Goal: Task Accomplishment & Management: Complete application form

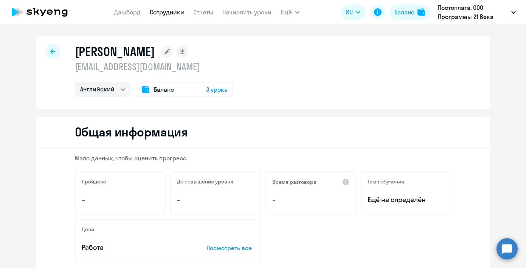
select select "english"
click at [134, 16] on app-menu-item-link "Дашборд" at bounding box center [127, 12] width 26 height 9
click at [137, 5] on nav "[PERSON_NAME] Отчеты Начислить уроки" at bounding box center [192, 12] width 157 height 15
click at [138, 10] on link "Дашборд" at bounding box center [127, 12] width 26 height 8
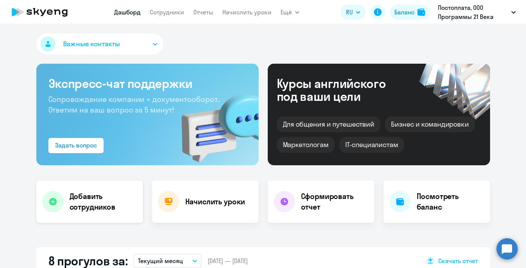
click at [92, 190] on div "Добавить сотрудников" at bounding box center [89, 201] width 107 height 42
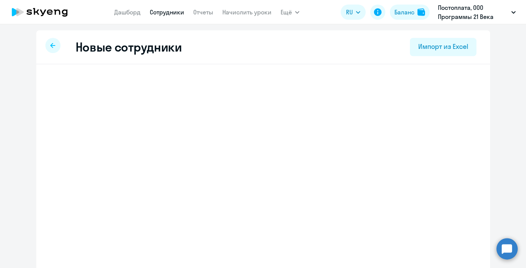
select select "english_adult_not_native_speaker"
select select "3"
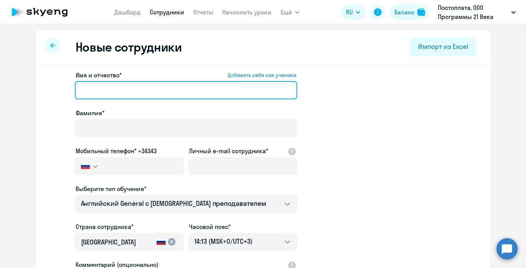
paste input "[PERSON_NAME]"
drag, startPoint x: 116, startPoint y: 90, endPoint x: 51, endPoint y: 83, distance: 65.0
click at [51, 83] on app-new-student-form "Имя и отчество* Добавить себя как ученика [PERSON_NAME]* Мобильный телефон* +34…" at bounding box center [263, 205] width 430 height 270
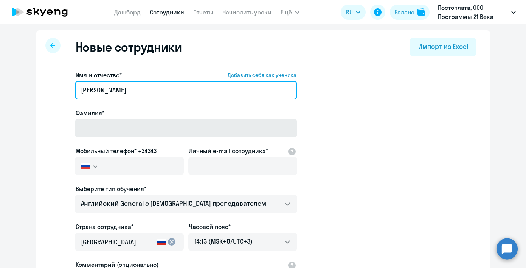
type input "[PERSON_NAME]"
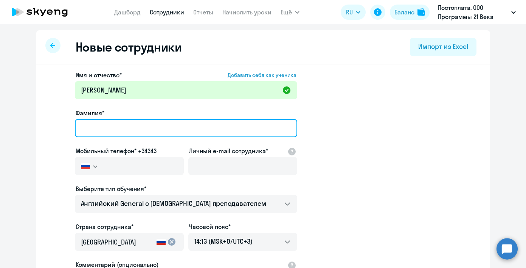
paste input "[PERSON_NAME]"
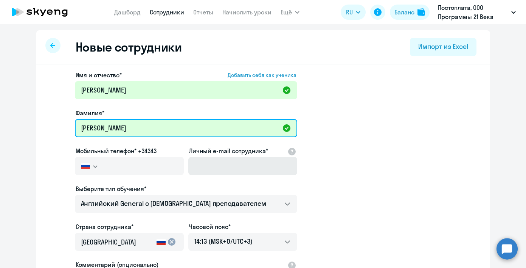
type input "[PERSON_NAME]"
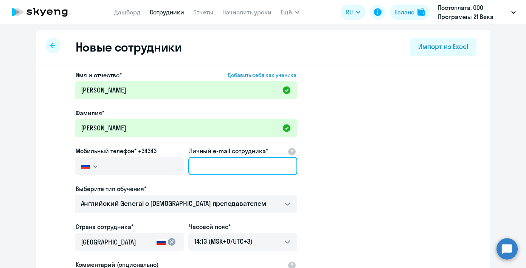
paste input "[EMAIL_ADDRESS][DOMAIN_NAME]"
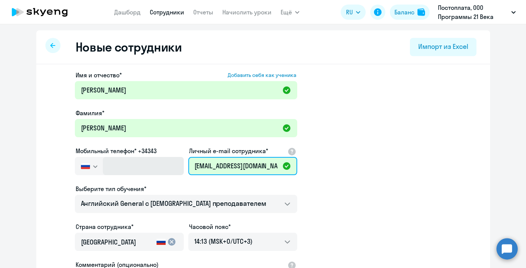
type input "[EMAIL_ADDRESS][DOMAIN_NAME]"
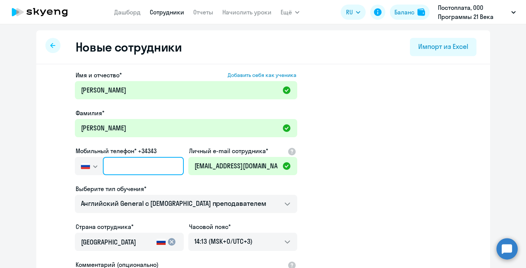
click at [110, 170] on input "text" at bounding box center [143, 166] width 81 height 18
paste input "[PHONE_NUMBER]"
type input "[PHONE_NUMBER]"
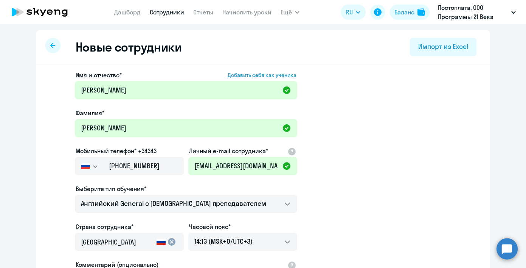
click at [332, 191] on app-new-student-form "Имя и отчество* Добавить себя как ученика [PERSON_NAME]* [PERSON_NAME] телефон*…" at bounding box center [263, 205] width 430 height 270
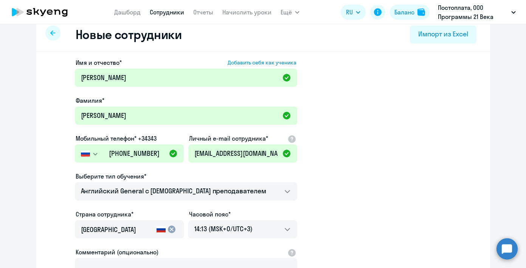
scroll to position [18, 0]
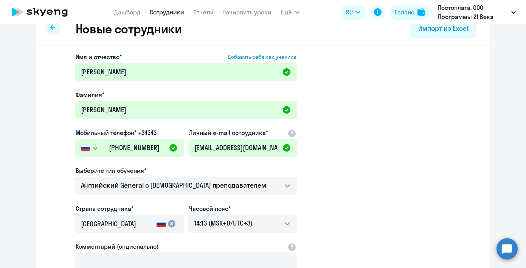
click at [340, 192] on app-new-student-form "Имя и отчество* Добавить себя как ученика [PERSON_NAME]* [PERSON_NAME] телефон*…" at bounding box center [263, 187] width 430 height 270
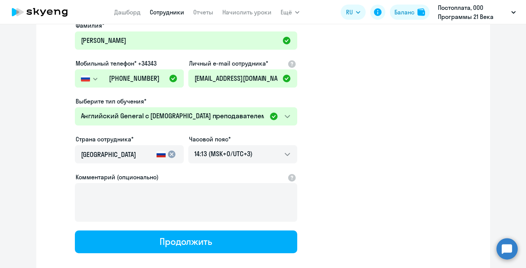
scroll to position [115, 0]
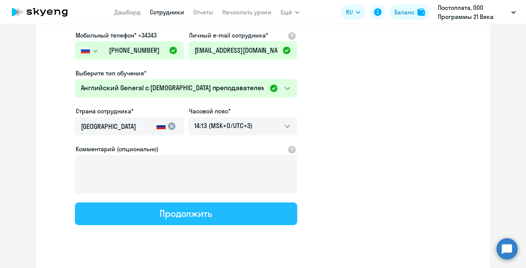
click at [194, 216] on div "Продолжить" at bounding box center [186, 213] width 53 height 12
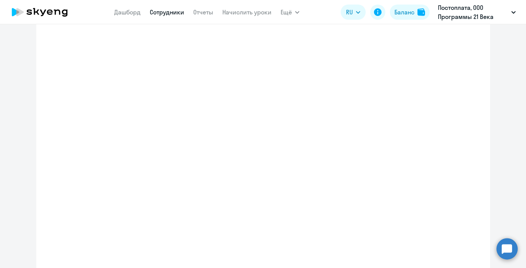
select select "english_adult_not_native_speaker"
select select "3"
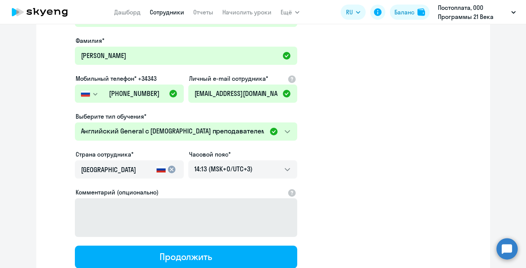
scroll to position [3, 0]
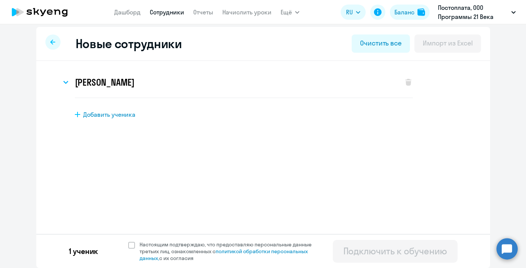
click at [116, 118] on span "Добавить ученика" at bounding box center [109, 114] width 52 height 8
select select "english_adult_not_native_speaker"
select select "3"
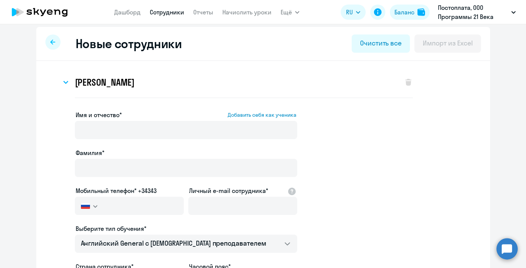
click at [398, 107] on div "[PERSON_NAME] Имя и отчество* Добавить себя как ученика [PERSON_NAME]* [PERSON_…" at bounding box center [263, 223] width 430 height 313
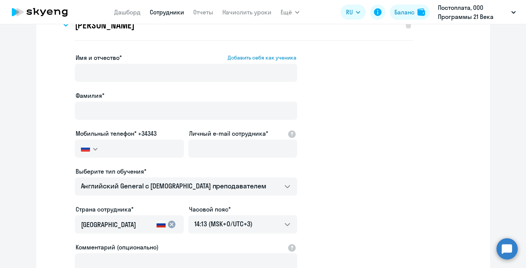
scroll to position [172, 0]
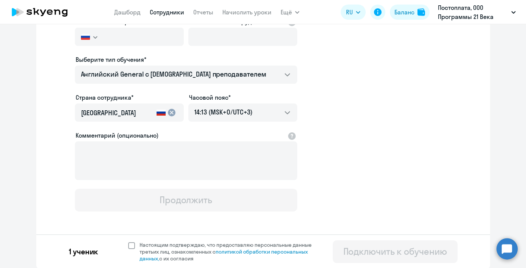
click at [128, 245] on span at bounding box center [131, 245] width 7 height 7
click at [128, 241] on input "Настоящим подтверждаю, что предоставляю персональные данные третьих лиц, ознако…" at bounding box center [128, 241] width 0 height 0
checkbox input "true"
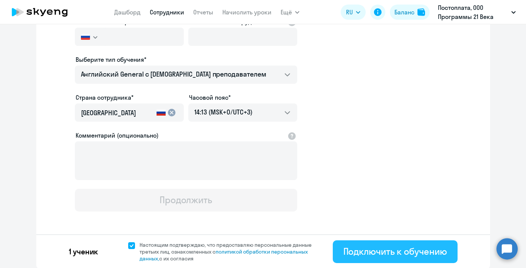
click at [393, 254] on div "Подключить к обучению" at bounding box center [396, 251] width 104 height 12
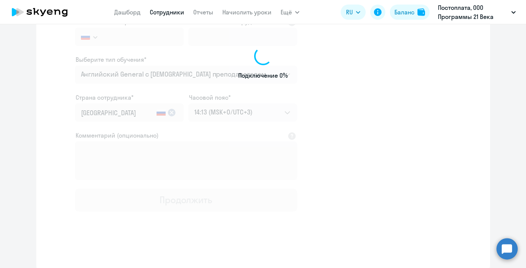
scroll to position [129, 0]
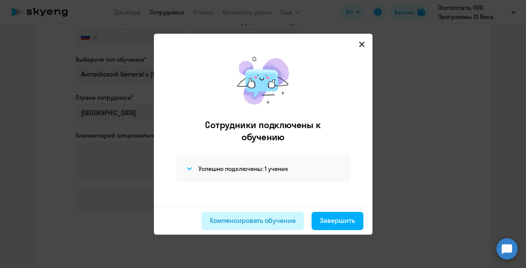
click at [260, 224] on div "Компенсировать обучение" at bounding box center [253, 220] width 86 height 10
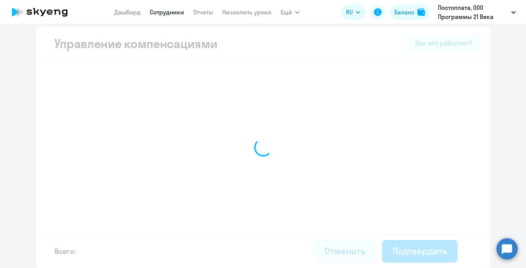
select select "MONTHLY"
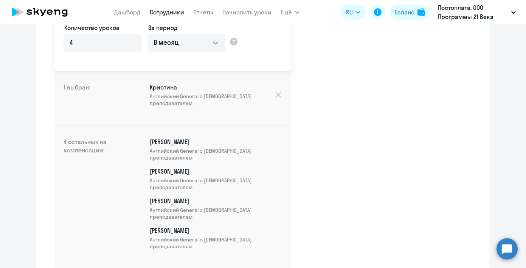
scroll to position [224, 0]
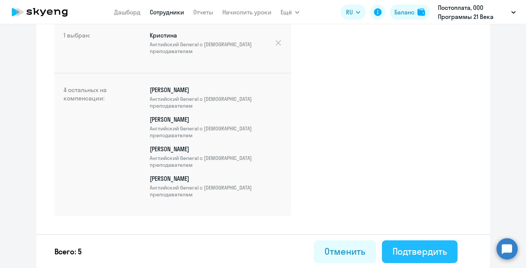
click at [418, 243] on button "Подтвердить" at bounding box center [420, 251] width 76 height 23
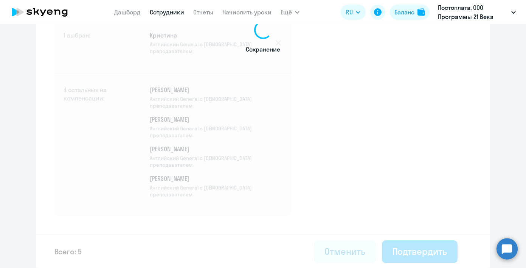
select select "30"
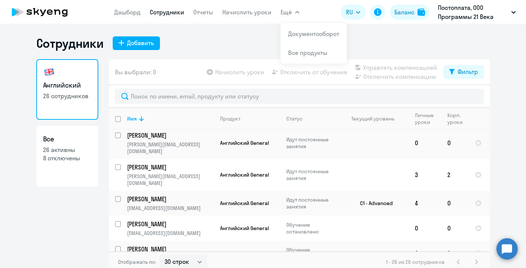
scroll to position [349, 0]
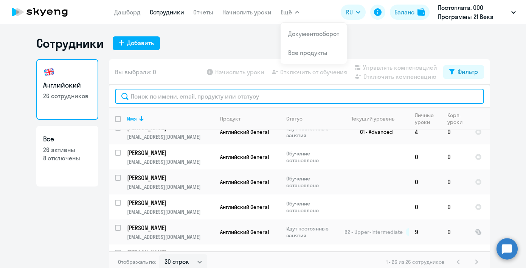
click at [188, 97] on input "text" at bounding box center [299, 96] width 369 height 15
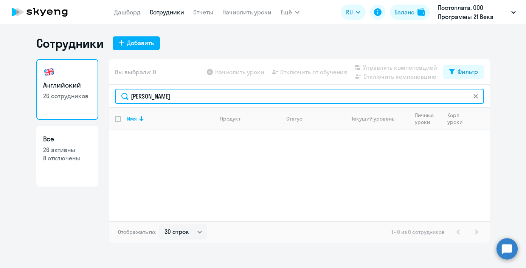
type input "[PERSON_NAME]"
click at [58, 151] on p "26 активны" at bounding box center [67, 149] width 48 height 8
select select "30"
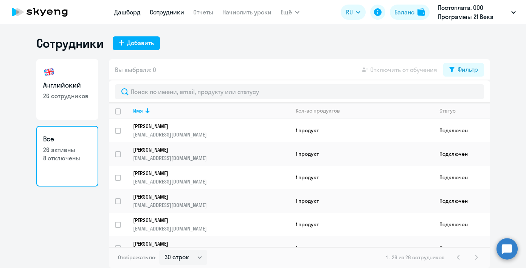
click at [132, 9] on link "Дашборд" at bounding box center [127, 12] width 26 height 8
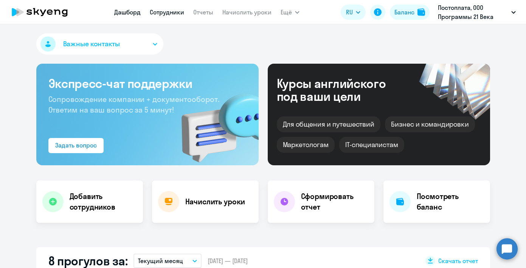
click at [164, 14] on link "Сотрудники" at bounding box center [167, 12] width 34 height 8
select select "30"
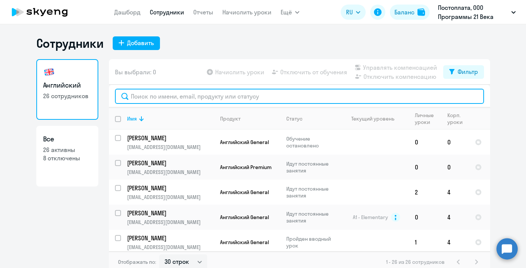
click at [145, 103] on input "text" at bounding box center [299, 96] width 369 height 15
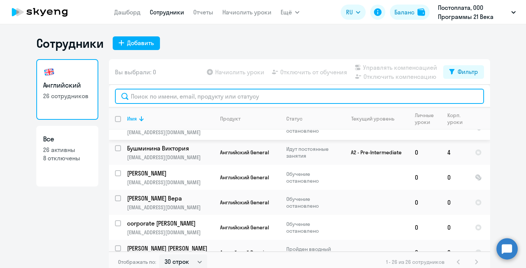
scroll to position [5, 0]
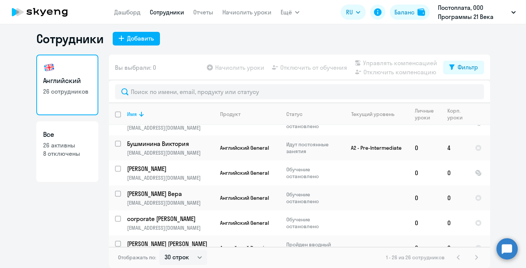
click at [472, 257] on div "1 - 26 из 26 сотрудников" at bounding box center [433, 256] width 95 height 9
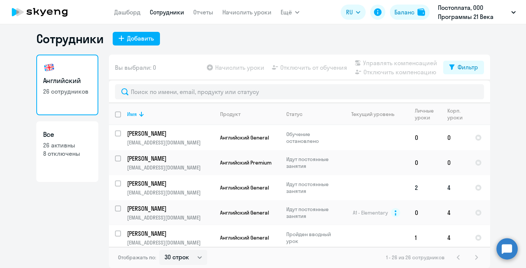
scroll to position [0, 0]
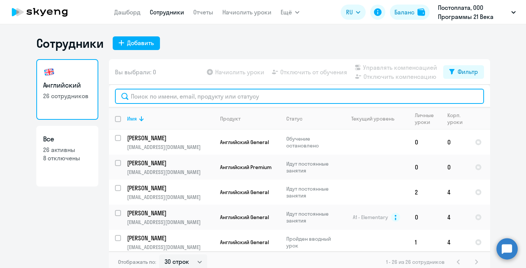
click at [272, 94] on input "text" at bounding box center [299, 96] width 369 height 15
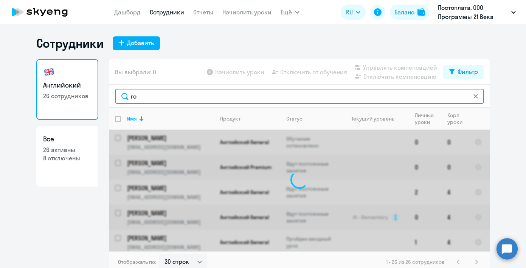
type input "r"
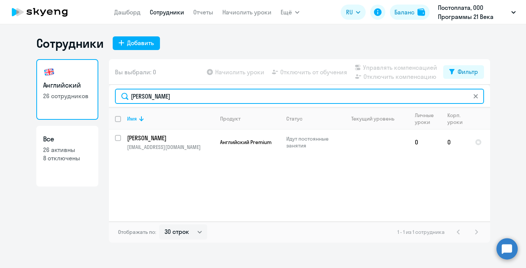
type input "[PERSON_NAME]"
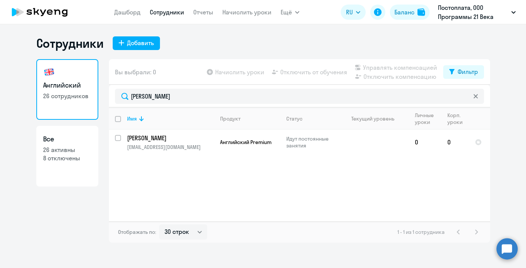
drag, startPoint x: 272, startPoint y: 94, endPoint x: 314, endPoint y: 43, distance: 66.2
click at [314, 43] on div "Сотрудники Добавить" at bounding box center [263, 43] width 454 height 15
click at [62, 15] on icon at bounding box center [39, 12] width 67 height 19
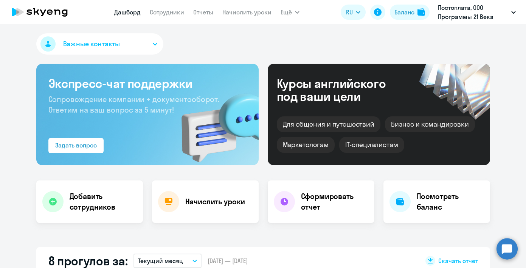
click at [107, 47] on span "Важные контакты" at bounding box center [91, 44] width 57 height 10
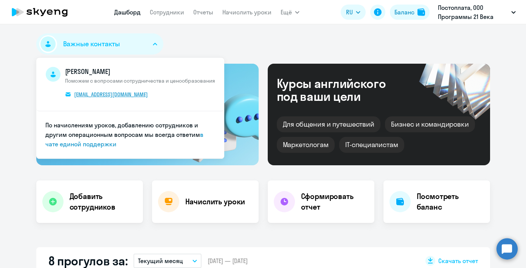
select select "30"
drag, startPoint x: 137, startPoint y: 93, endPoint x: 162, endPoint y: 103, distance: 26.0
click at [158, 105] on li "[PERSON_NAME] Поможем с вопросами сотрудничества и ценообразования [EMAIL_ADDRE…" at bounding box center [130, 85] width 188 height 54
drag, startPoint x: 161, startPoint y: 102, endPoint x: 84, endPoint y: 89, distance: 78.3
click at [84, 89] on li "[PERSON_NAME] Поможем с вопросами сотрудничества и ценообразования [EMAIL_ADDRE…" at bounding box center [130, 85] width 188 height 54
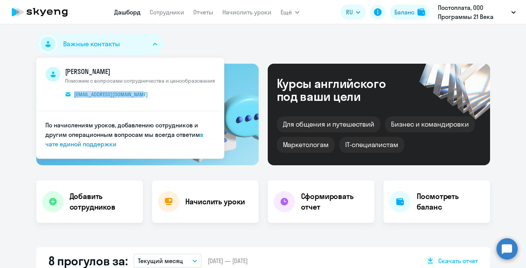
copy span "[EMAIL_ADDRESS][DOMAIN_NAME]"
